Goal: Task Accomplishment & Management: Manage account settings

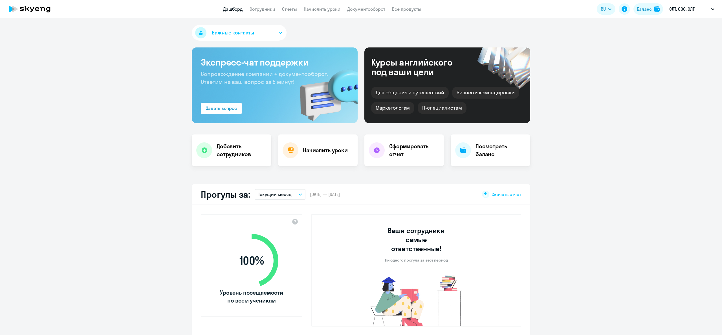
select select "30"
click at [262, 10] on link "Сотрудники" at bounding box center [263, 9] width 26 height 6
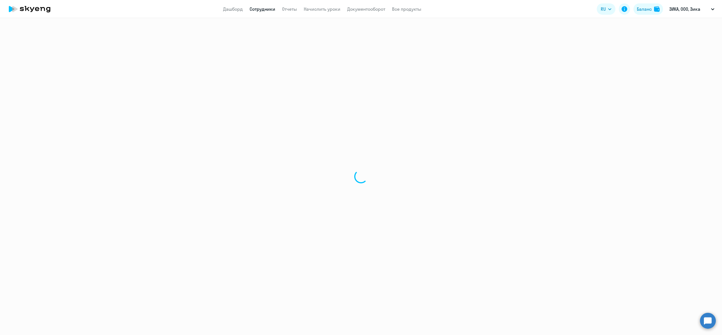
select select "30"
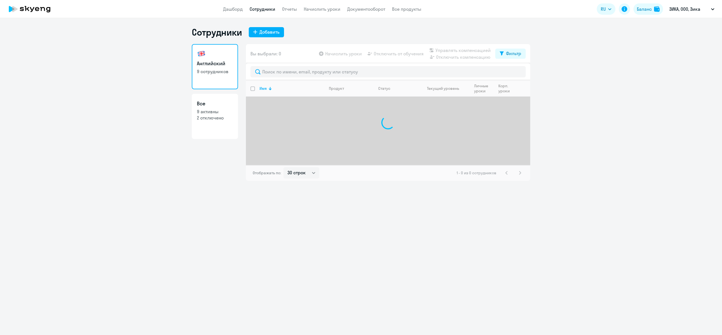
select select "30"
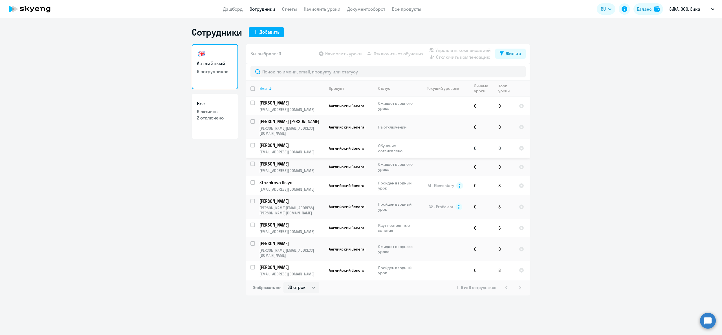
click at [252, 143] on input "select row 42277126" at bounding box center [255, 148] width 11 height 11
checkbox input "true"
click at [254, 161] on input "select row 42291316" at bounding box center [255, 166] width 11 height 11
checkbox input "true"
click at [341, 51] on span "Начислить уроки" at bounding box center [343, 53] width 37 height 7
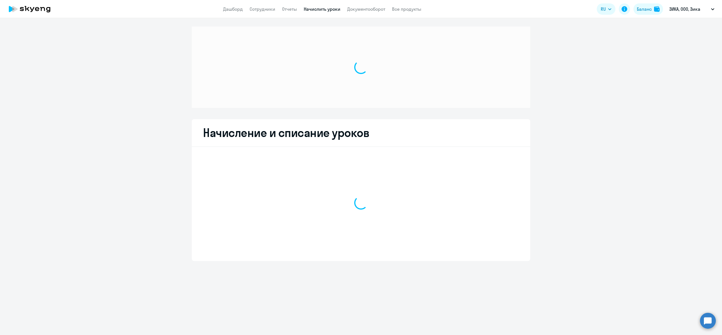
select select "10"
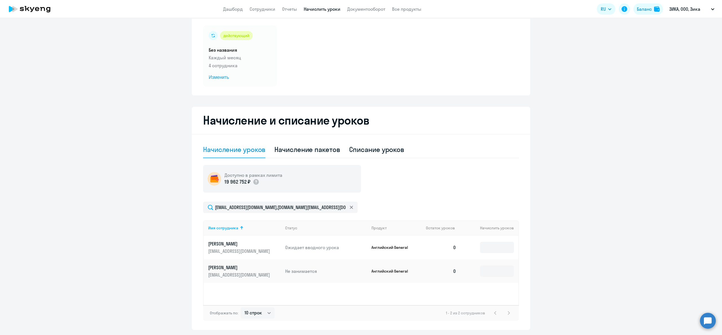
scroll to position [53, 0]
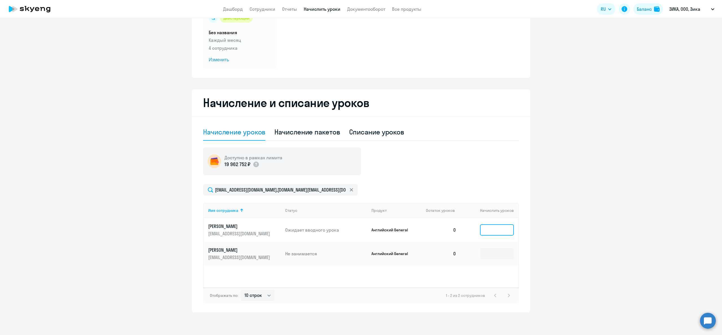
click at [485, 228] on input at bounding box center [497, 229] width 34 height 11
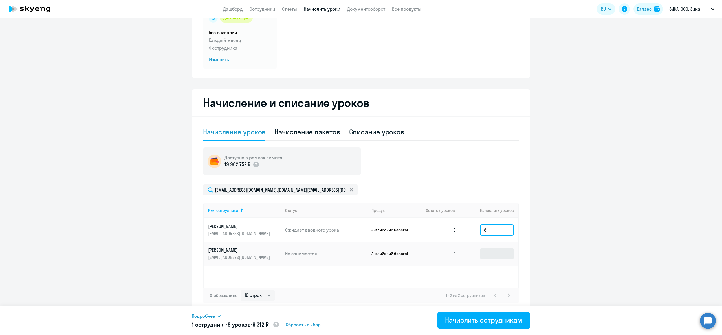
type input "8"
click at [500, 252] on input at bounding box center [497, 253] width 34 height 11
type input "8"
click at [476, 317] on div "Начислить сотрудникам" at bounding box center [483, 319] width 77 height 9
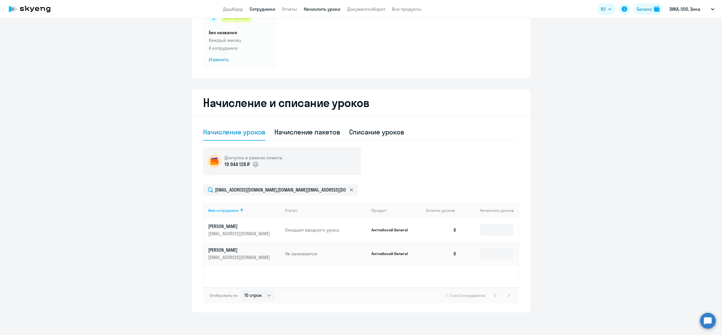
click at [267, 10] on link "Сотрудники" at bounding box center [263, 9] width 26 height 6
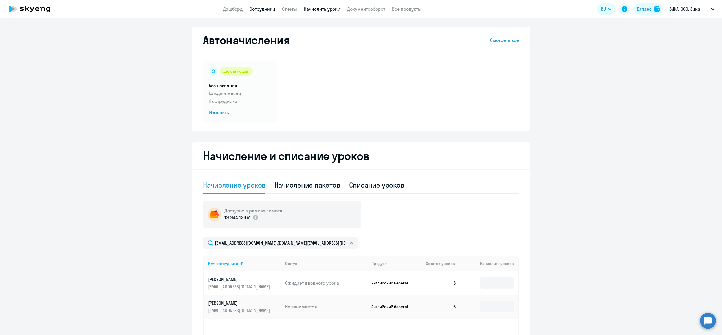
select select "30"
